Goal: Task Accomplishment & Management: Use online tool/utility

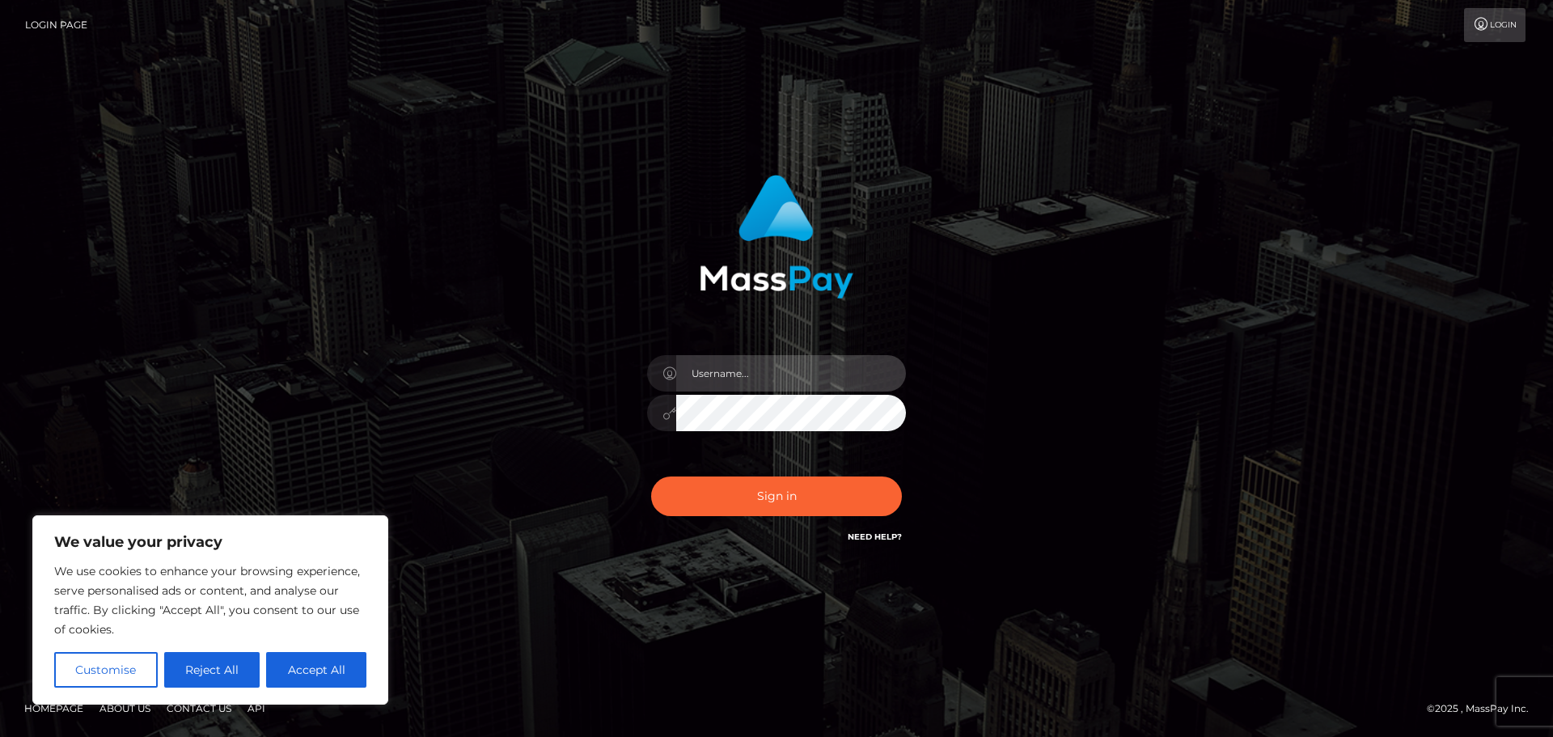
type input "Jennifer"
drag, startPoint x: 0, startPoint y: 0, endPoint x: 568, endPoint y: 447, distance: 722.4
click at [452, 409] on div "Jennifer Sign in" at bounding box center [777, 369] width 922 height 412
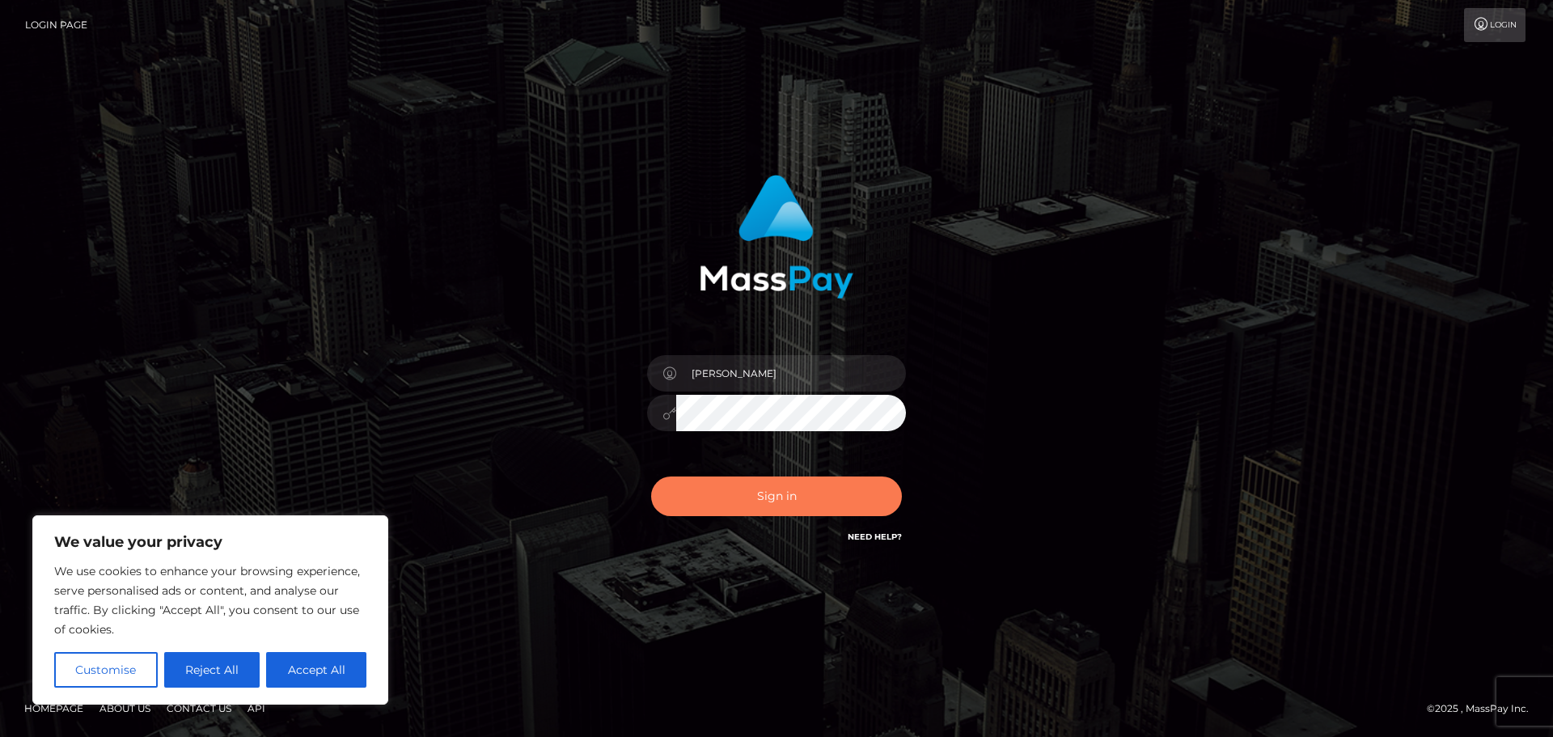
click at [776, 501] on button "Sign in" at bounding box center [776, 496] width 251 height 40
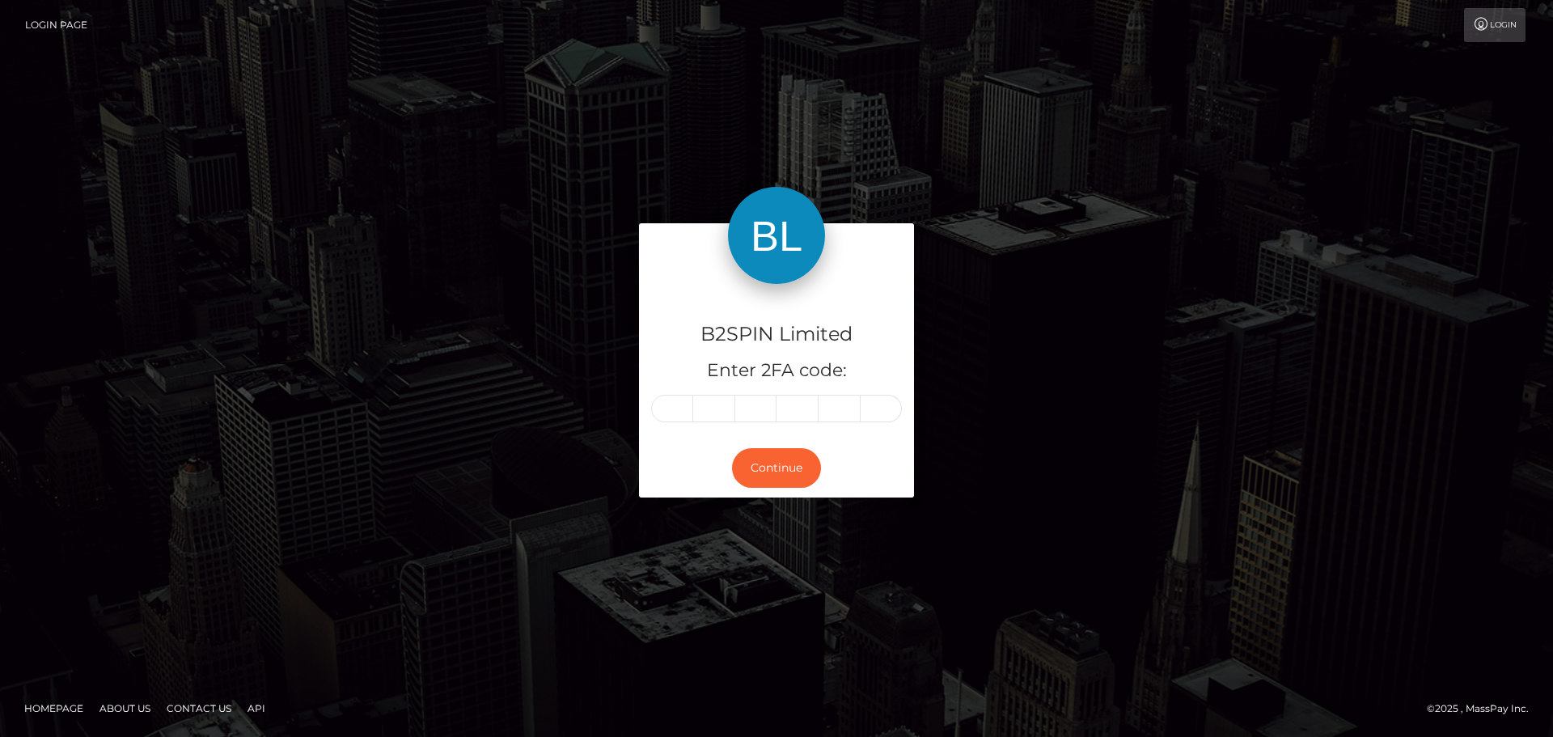
click at [684, 414] on input "text" at bounding box center [672, 409] width 42 height 28
type input "8"
type input "9"
type input "3"
type input "7"
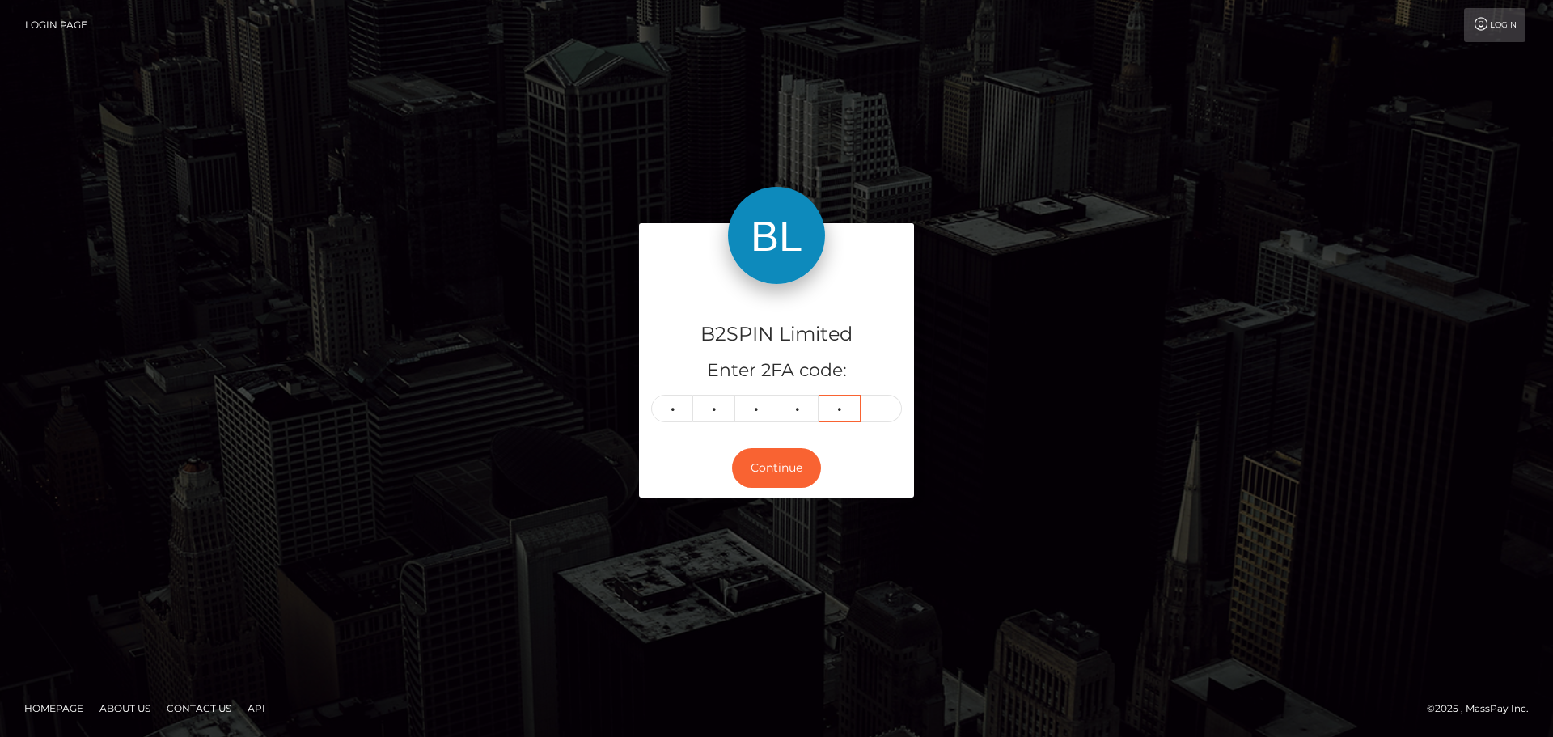
type input "4"
type input "7"
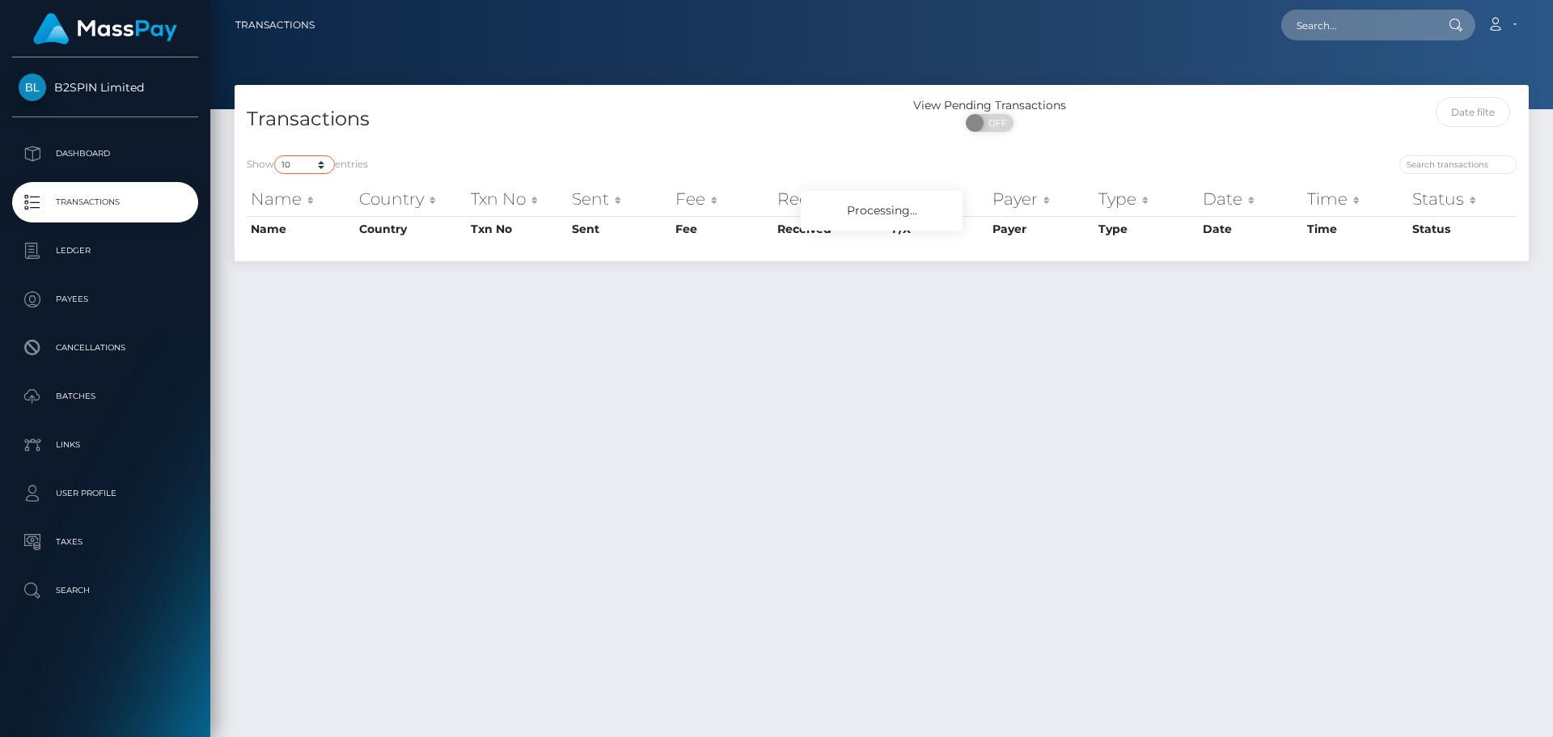
click at [303, 155] on select "10 25 50 100 250 500 1,000 3,500" at bounding box center [304, 164] width 61 height 19
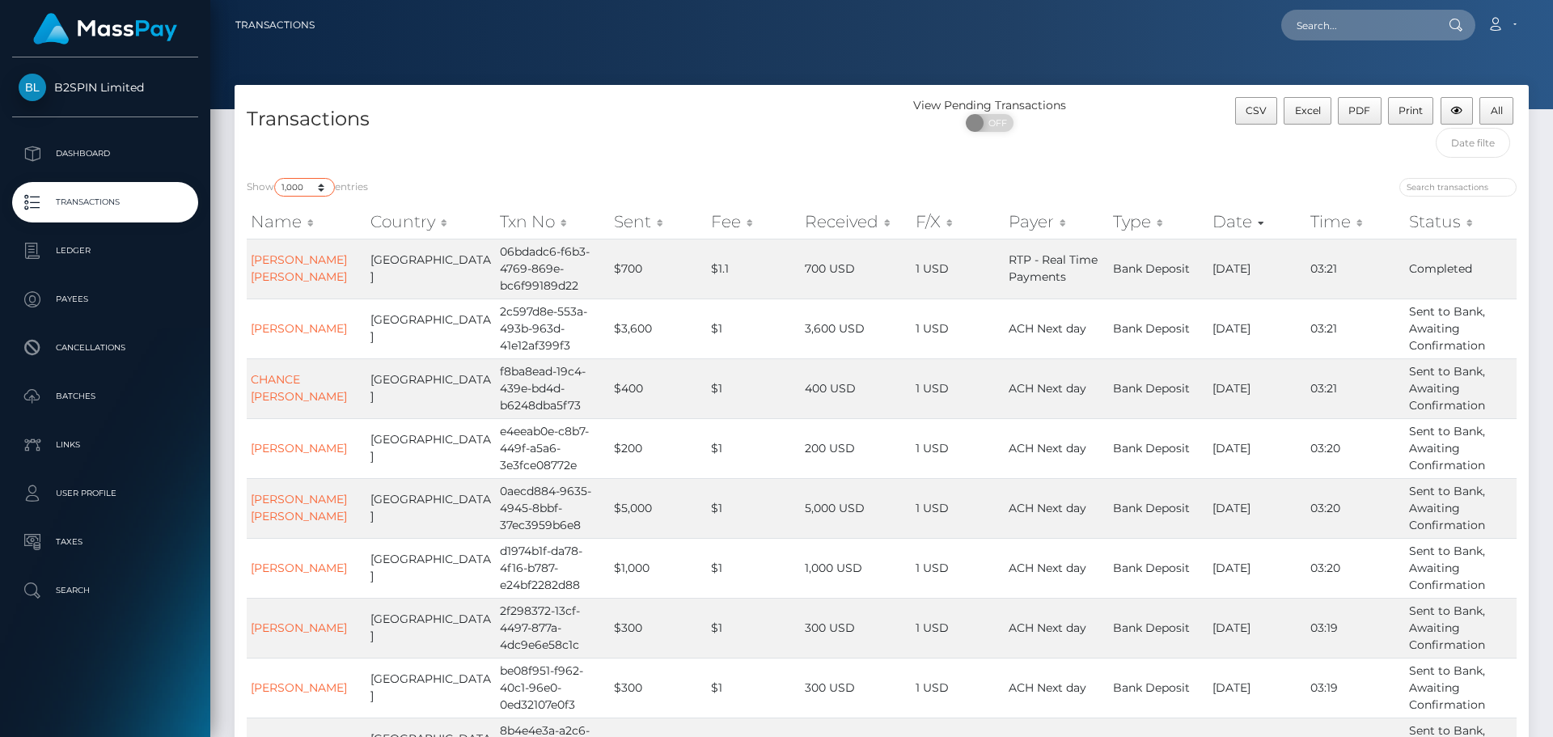
click at [276, 178] on select "10 25 50 100 250 500 1,000 3,500" at bounding box center [304, 187] width 61 height 19
click at [320, 188] on select "10 25 50 100 250 500 1,000 3,500" at bounding box center [304, 187] width 61 height 19
select select "3500"
click at [276, 178] on select "10 25 50 100 250 500 1,000 3,500" at bounding box center [304, 187] width 61 height 19
click at [689, 139] on div "Transactions" at bounding box center [558, 131] width 647 height 69
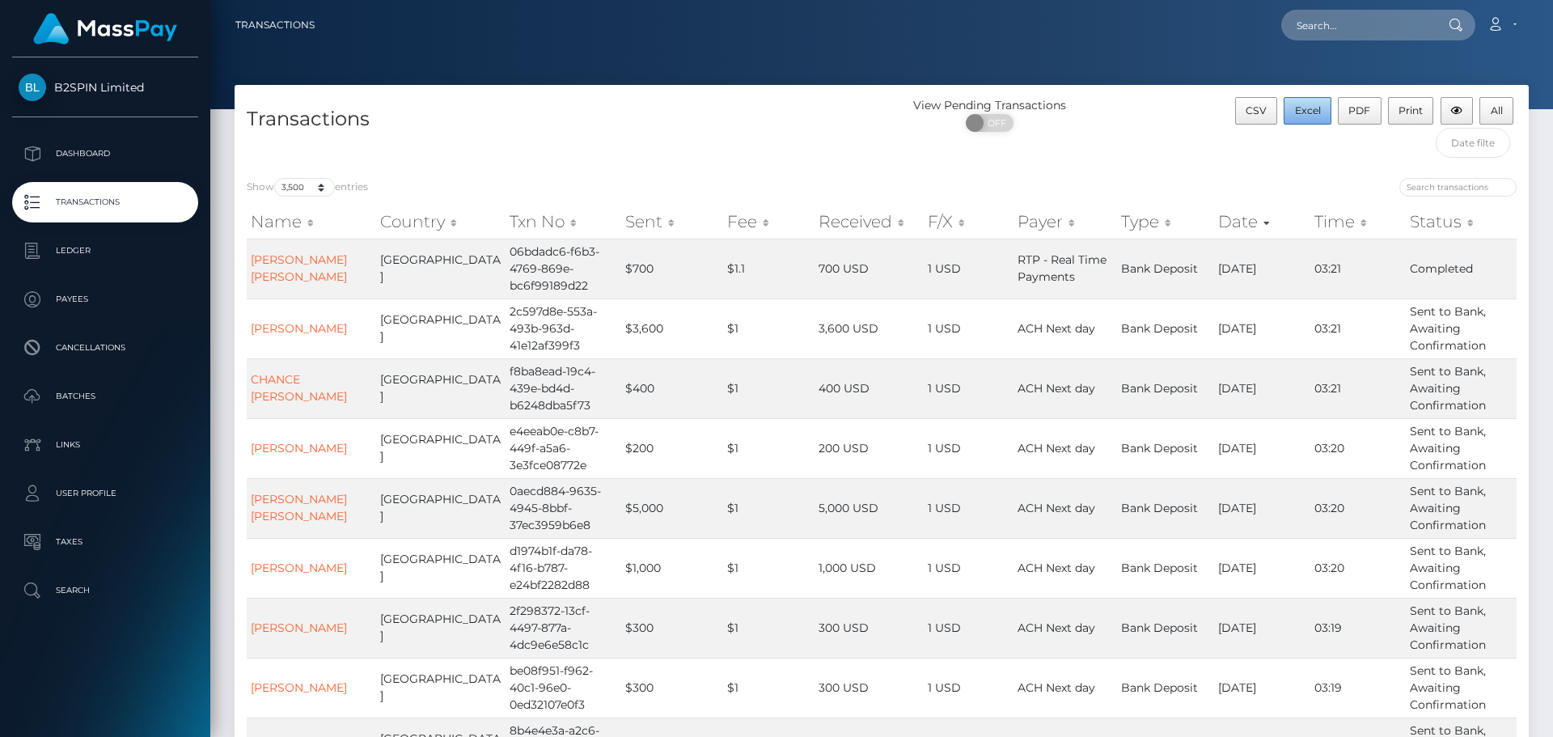
click at [1317, 108] on span "Excel" at bounding box center [1308, 110] width 26 height 12
